Goal: Task Accomplishment & Management: Complete application form

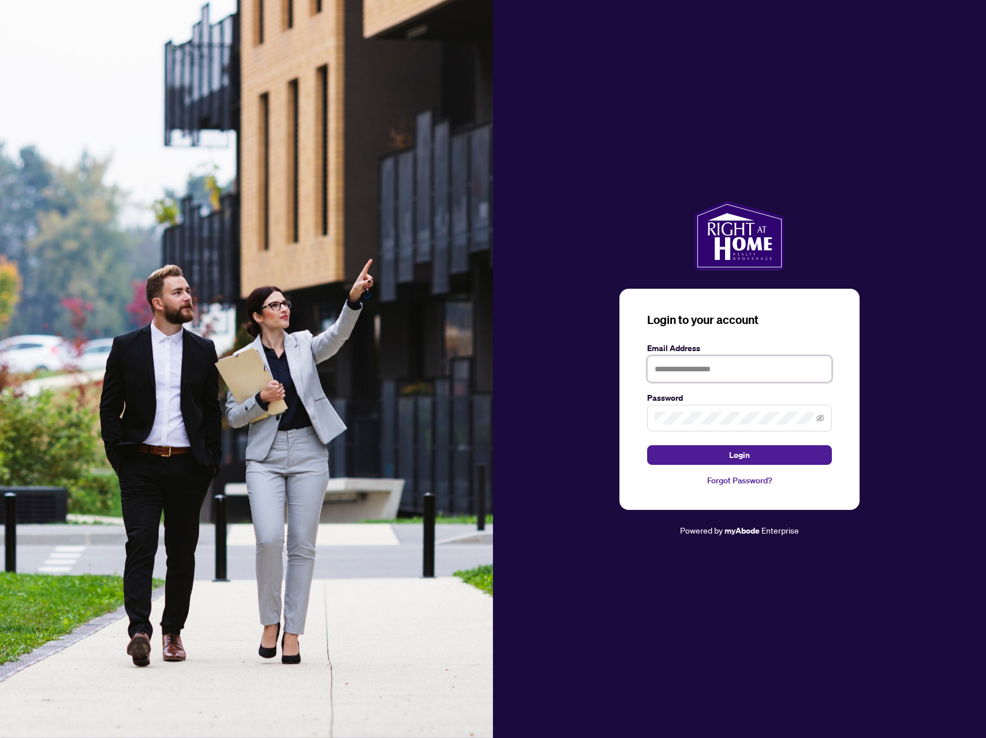
click at [744, 378] on input "text" at bounding box center [739, 369] width 185 height 27
type input "**********"
click at [647, 445] on button "Login" at bounding box center [739, 455] width 185 height 20
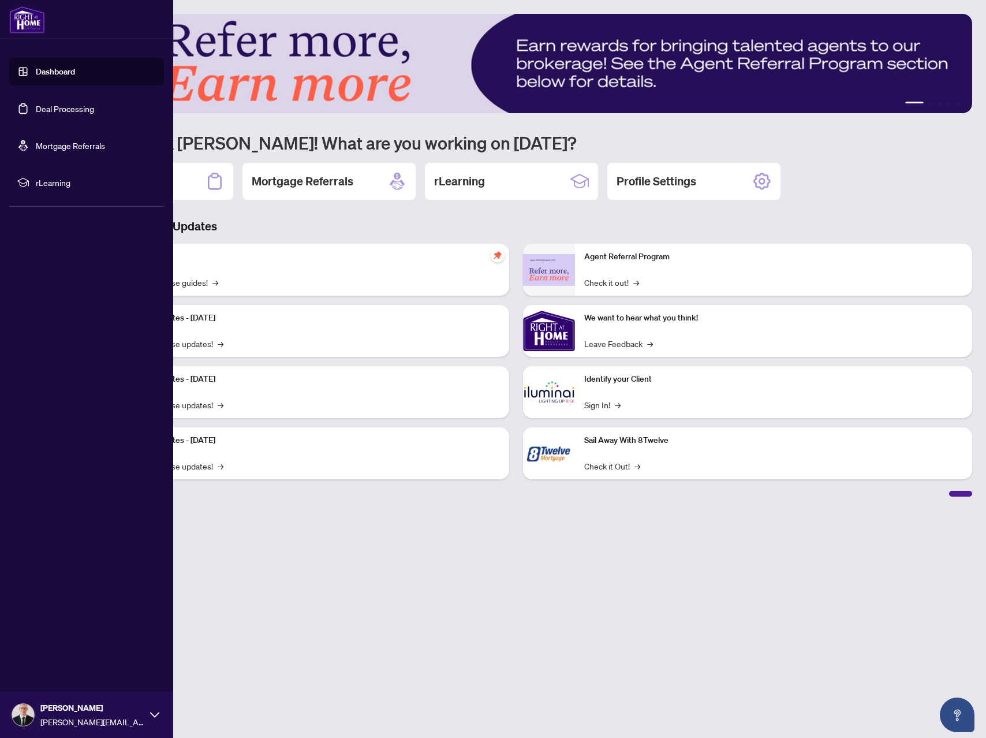
click at [54, 103] on link "Deal Processing" at bounding box center [65, 108] width 58 height 10
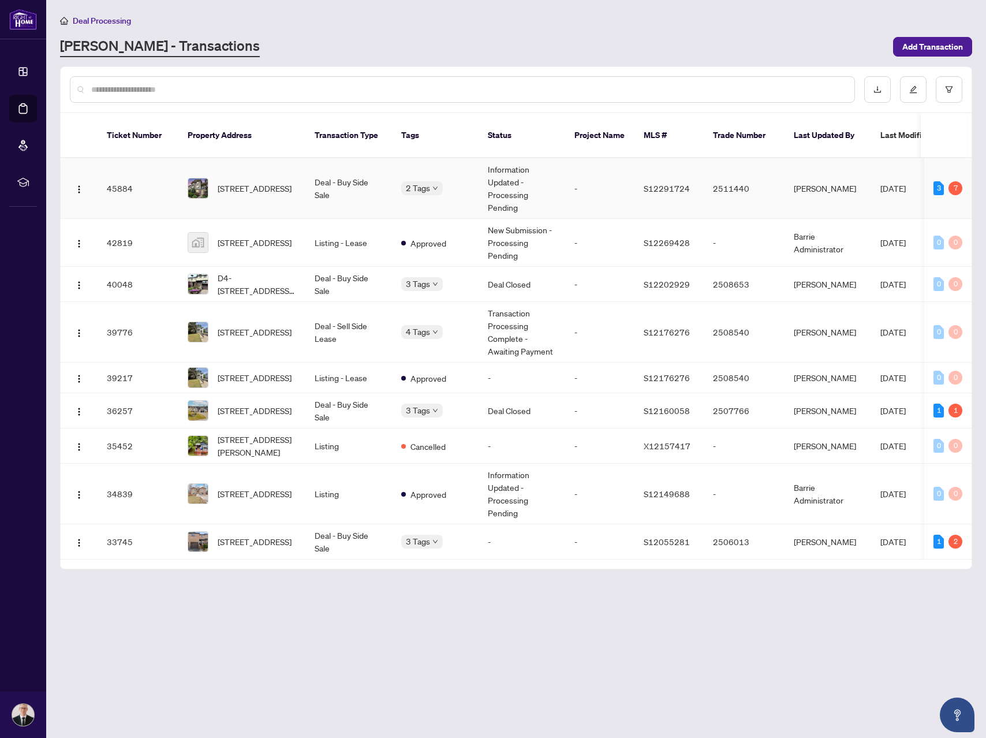
click at [352, 188] on td "Deal - Buy Side Sale" at bounding box center [348, 188] width 87 height 61
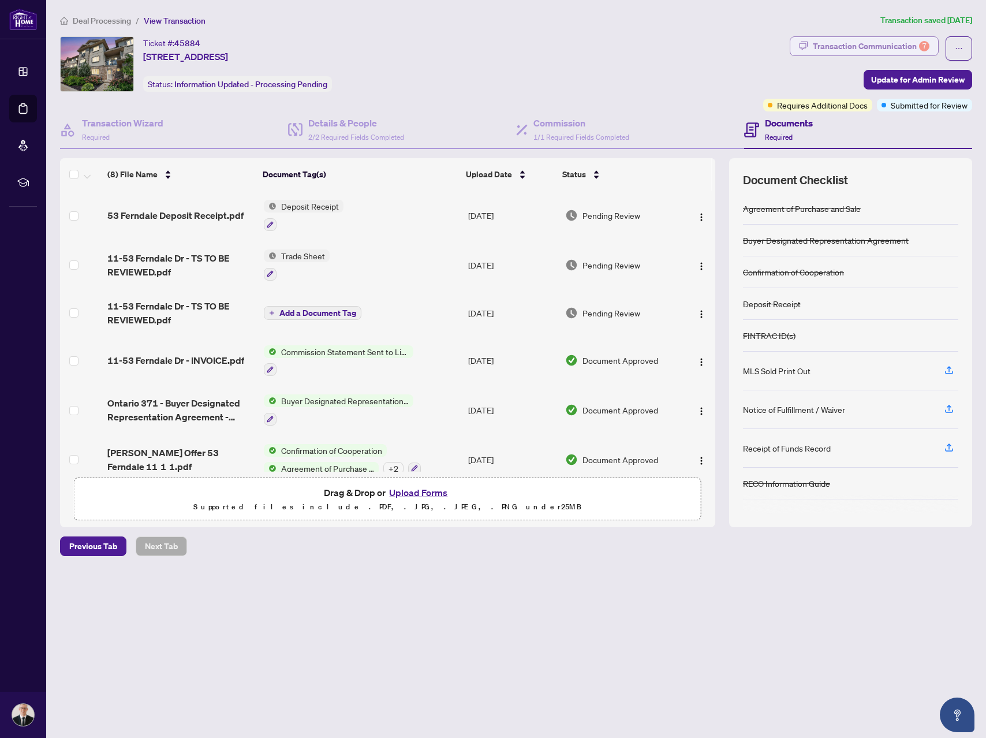
click at [848, 50] on div "Transaction Communication 7" at bounding box center [871, 46] width 117 height 18
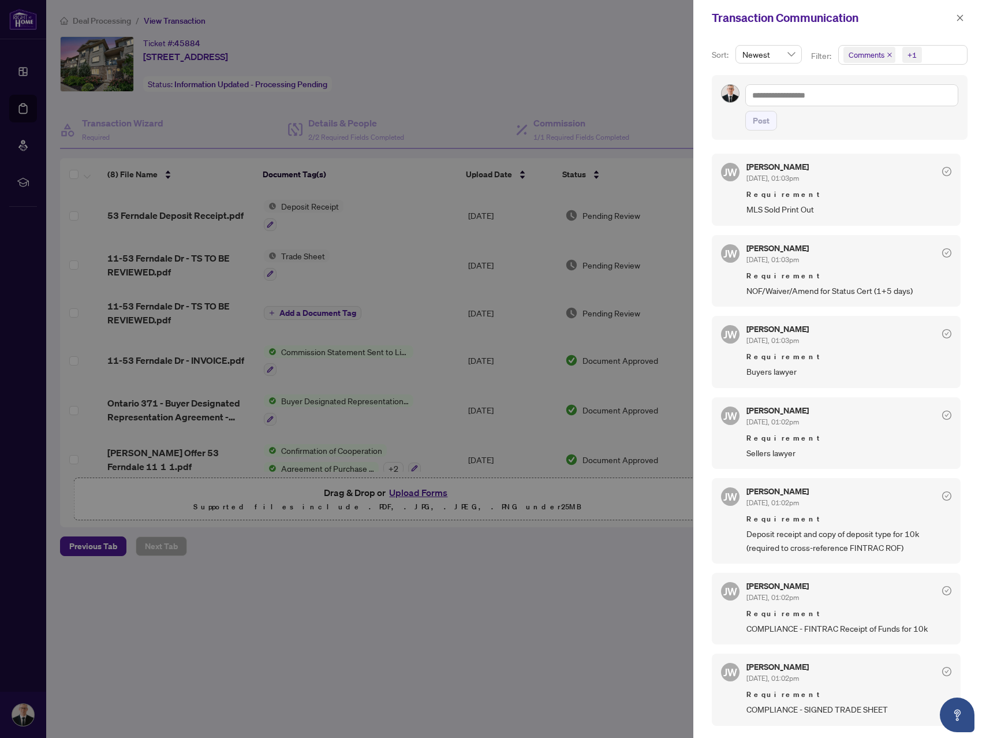
click at [566, 80] on div at bounding box center [493, 369] width 986 height 738
click at [962, 17] on icon "close" at bounding box center [960, 18] width 8 height 8
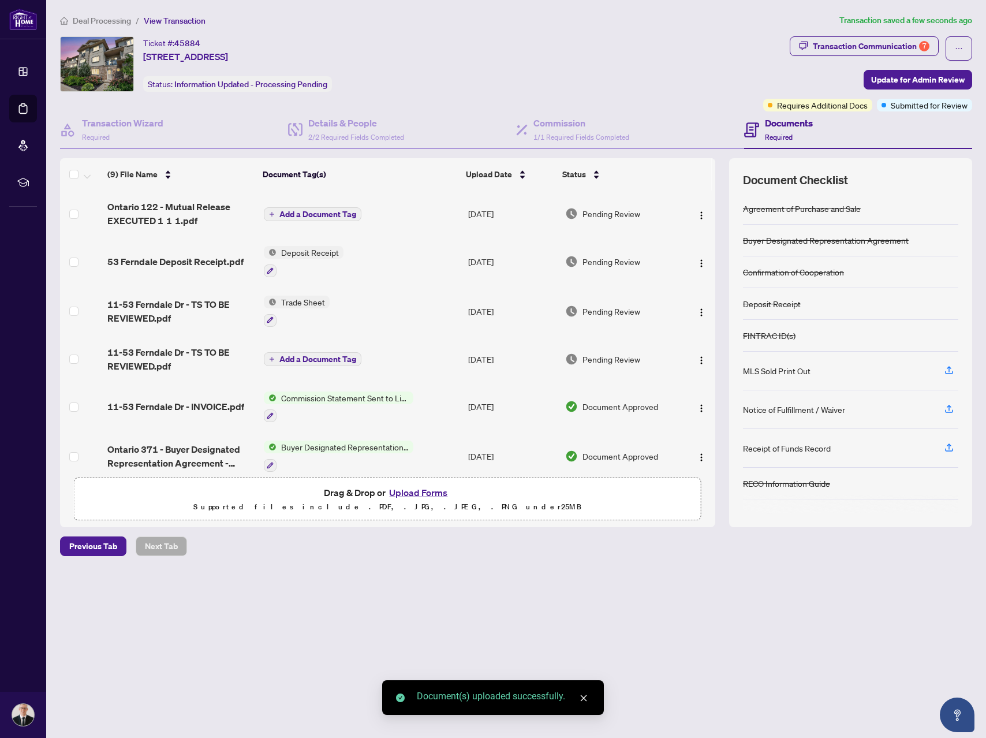
click at [325, 210] on span "Add a Document Tag" at bounding box center [317, 214] width 77 height 8
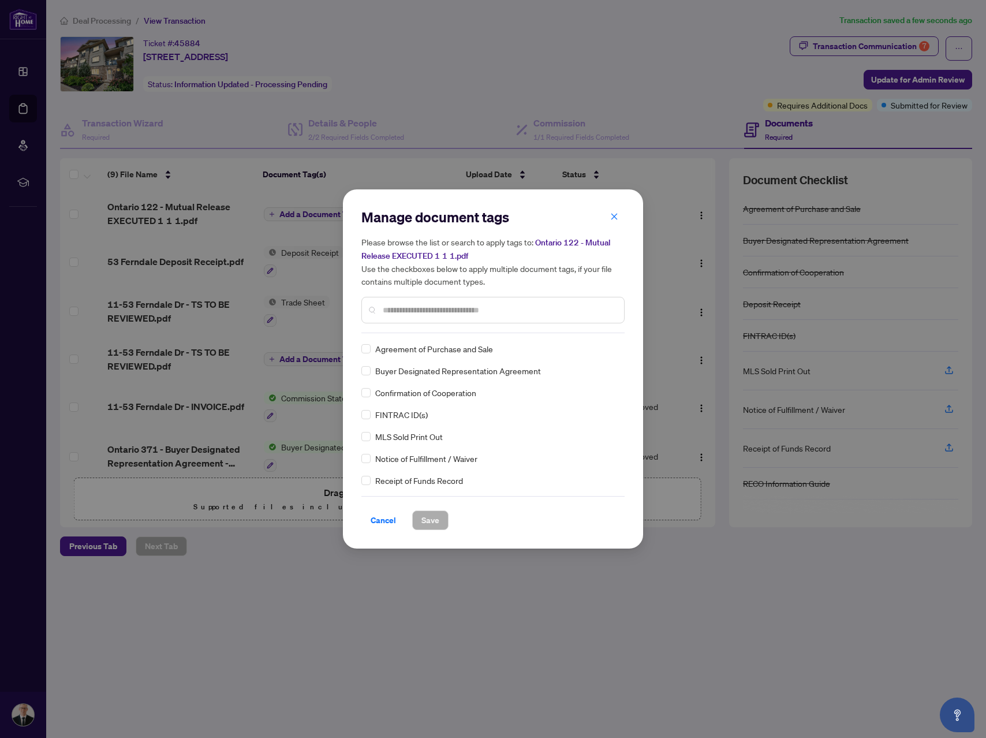
click at [480, 330] on div "Manage document tags Please browse the list or search to apply tags to: Ontario…" at bounding box center [492, 270] width 263 height 125
click at [476, 314] on input "text" at bounding box center [499, 310] width 232 height 13
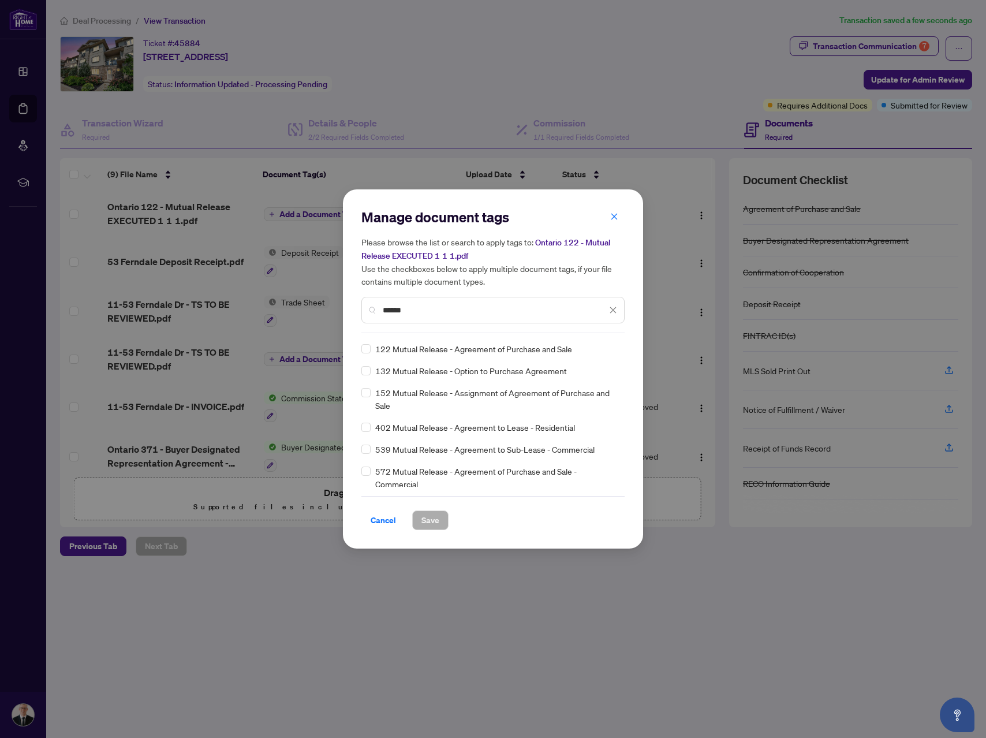
type input "******"
click at [439, 527] on button "Save" at bounding box center [430, 520] width 36 height 20
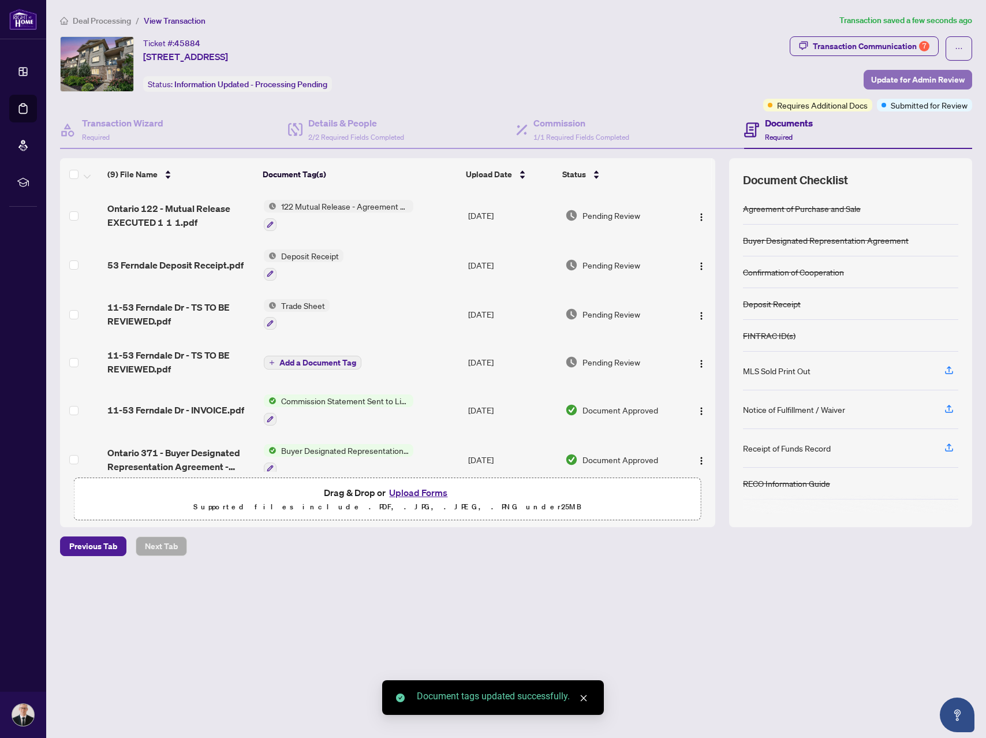
click at [907, 72] on span "Update for Admin Review" at bounding box center [918, 79] width 94 height 18
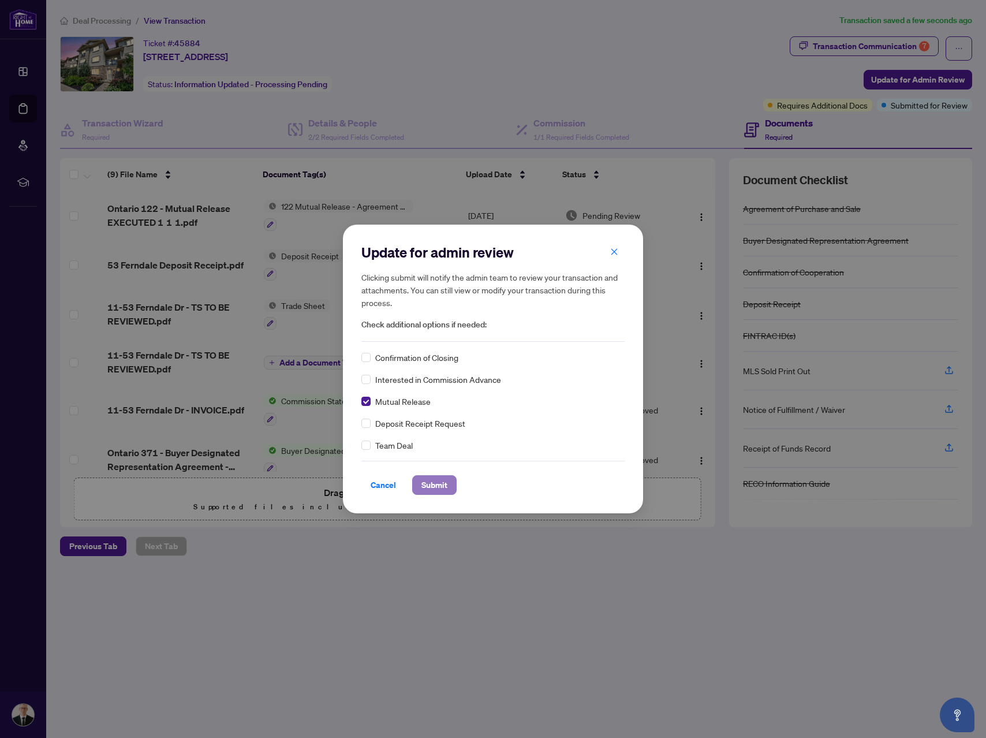
click at [441, 480] on span "Submit" at bounding box center [435, 485] width 26 height 18
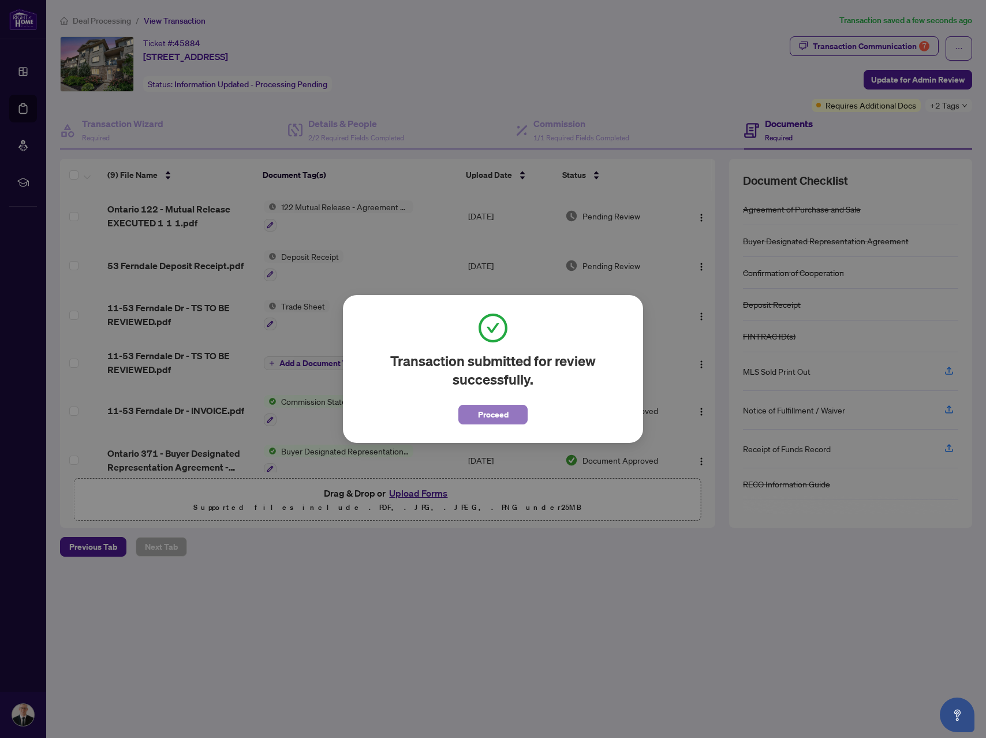
click at [499, 415] on span "Proceed" at bounding box center [493, 414] width 31 height 18
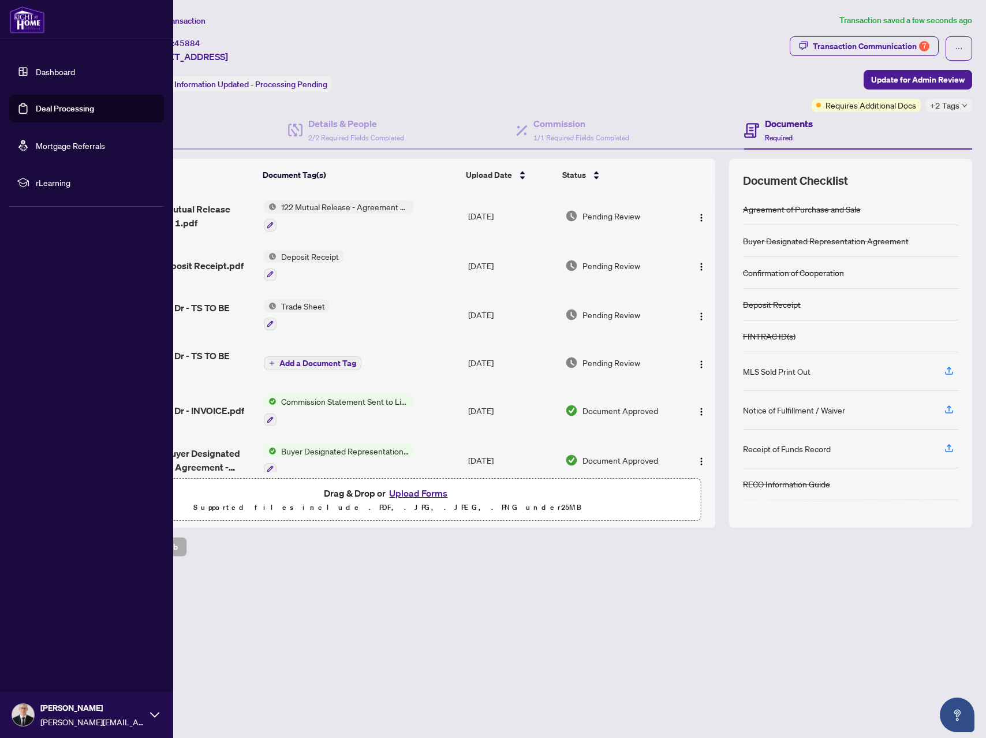
click at [36, 103] on link "Deal Processing" at bounding box center [65, 108] width 58 height 10
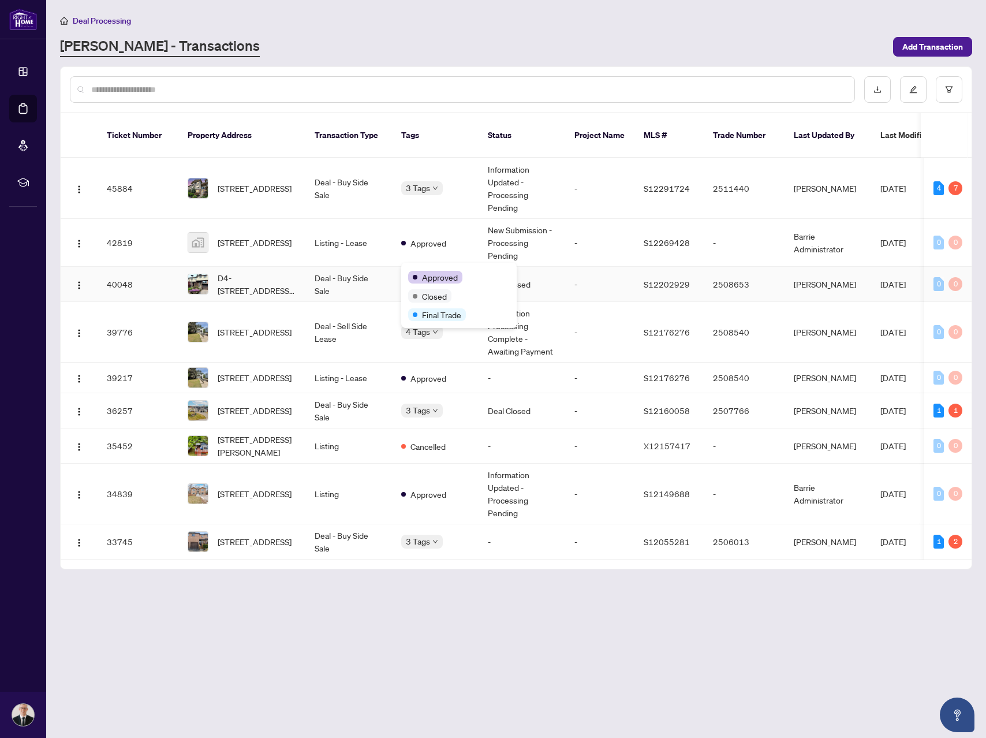
click at [434, 265] on div "Approved Closed Final Trade" at bounding box center [458, 295] width 115 height 65
click at [372, 285] on td "Deal - Buy Side Sale" at bounding box center [348, 284] width 87 height 35
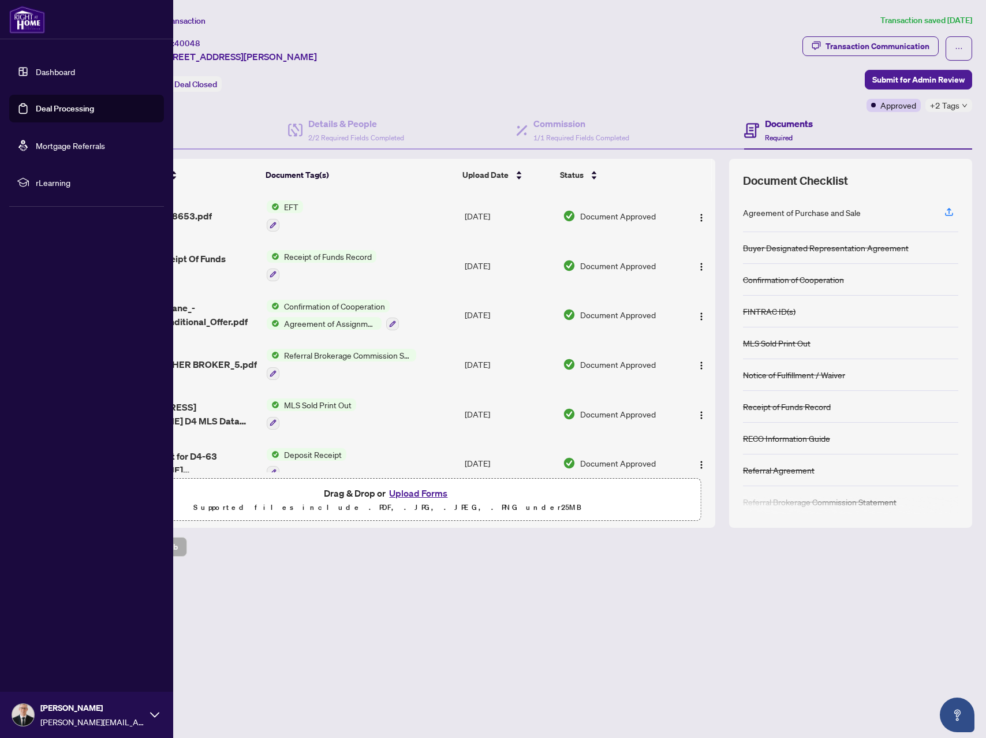
click at [36, 109] on link "Deal Processing" at bounding box center [65, 108] width 58 height 10
